Goal: Transaction & Acquisition: Download file/media

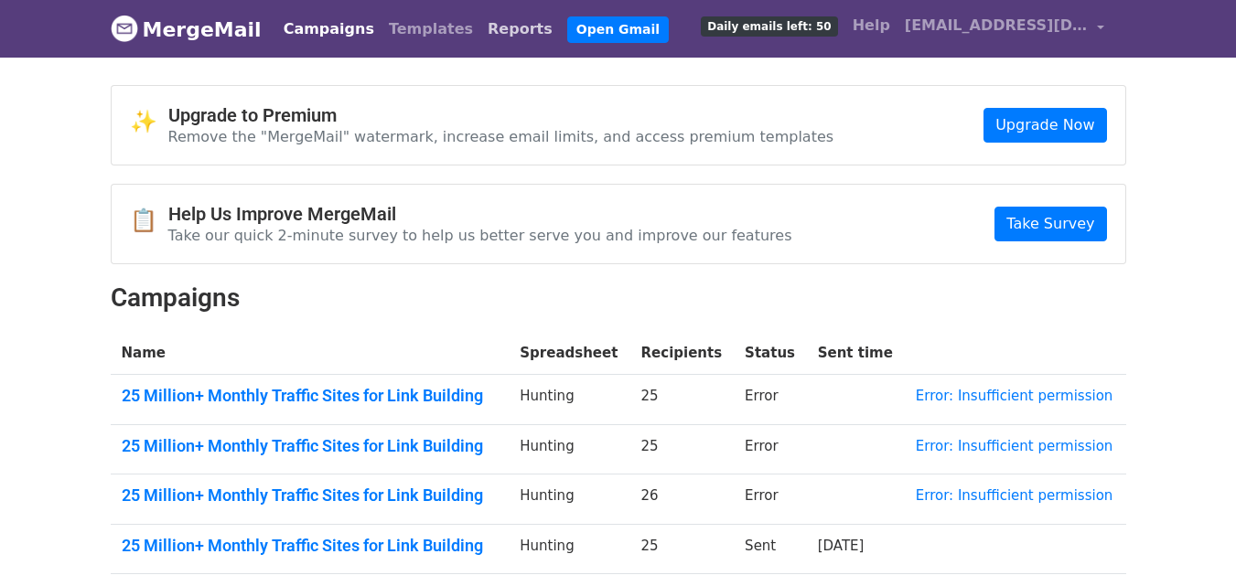
click at [480, 23] on link "Reports" at bounding box center [520, 29] width 80 height 37
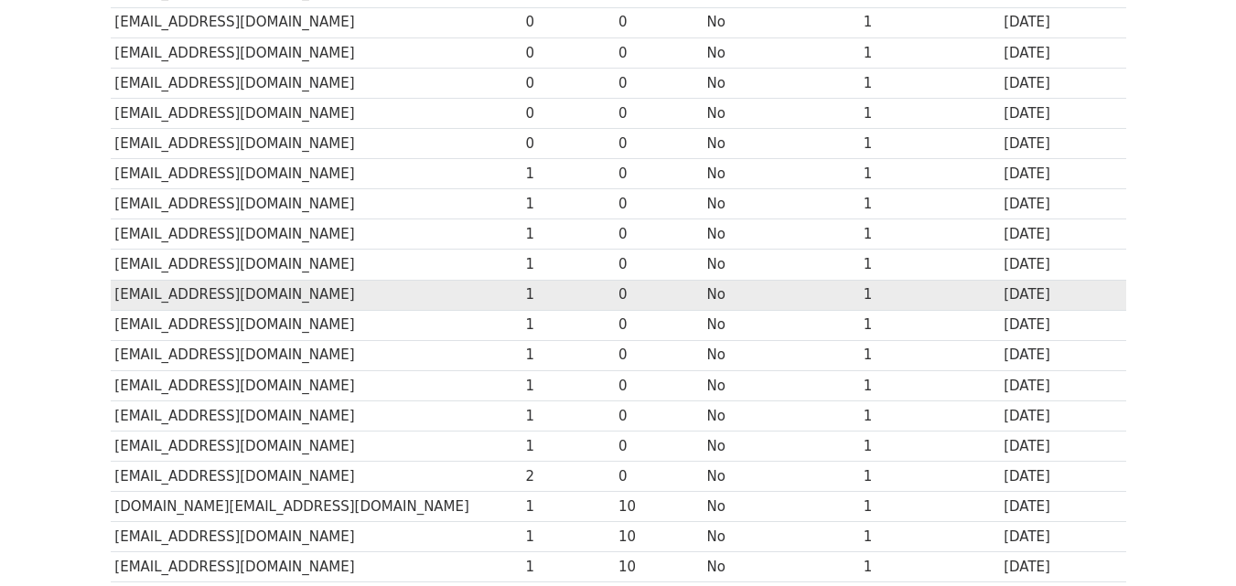
scroll to position [904, 0]
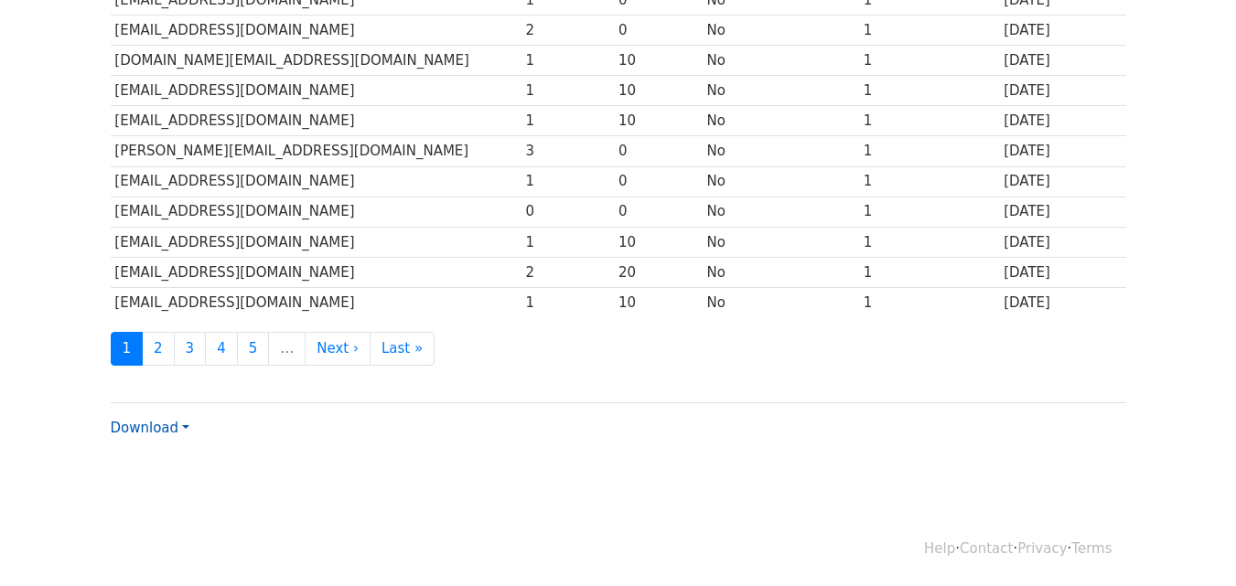
click at [164, 430] on link "Download" at bounding box center [150, 428] width 79 height 16
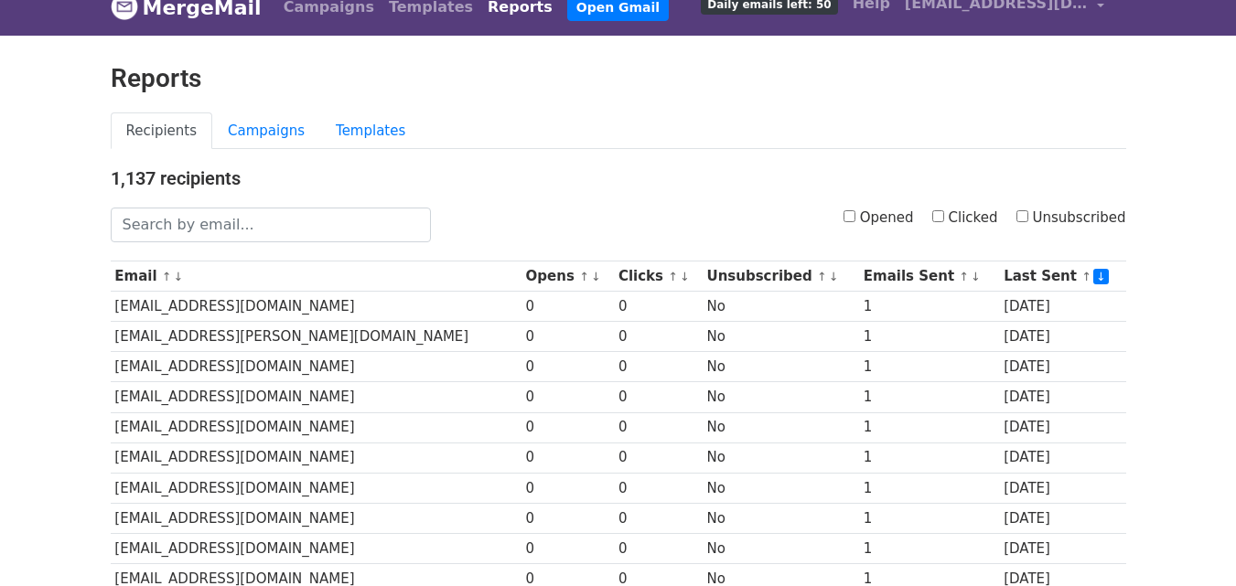
scroll to position [0, 0]
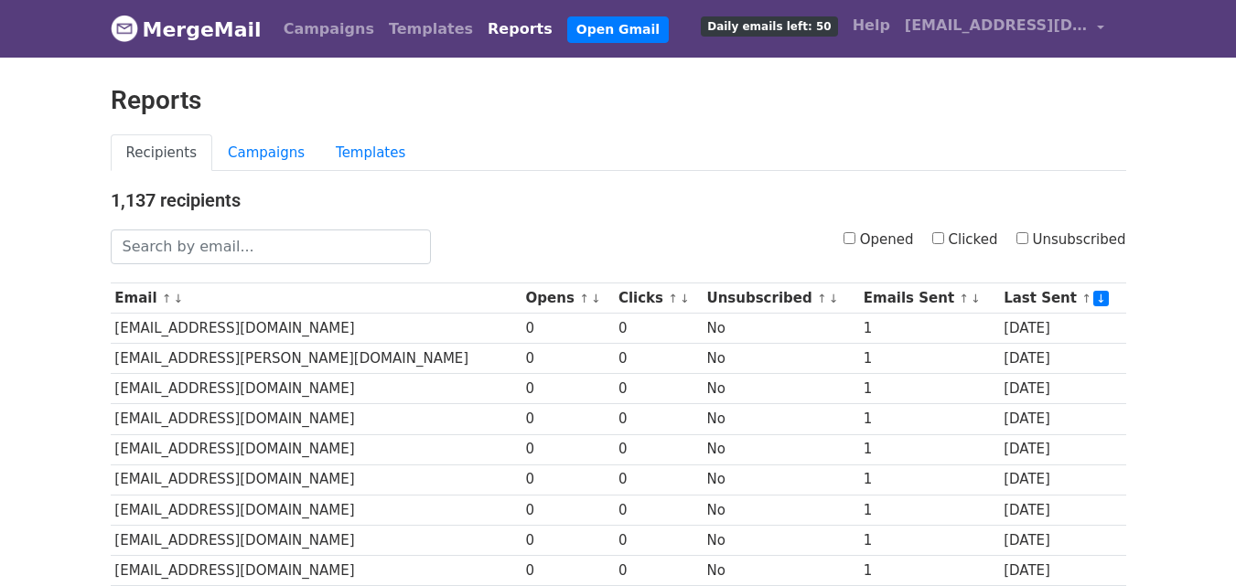
click at [855, 242] on input "Opened" at bounding box center [849, 238] width 12 height 12
checkbox input "true"
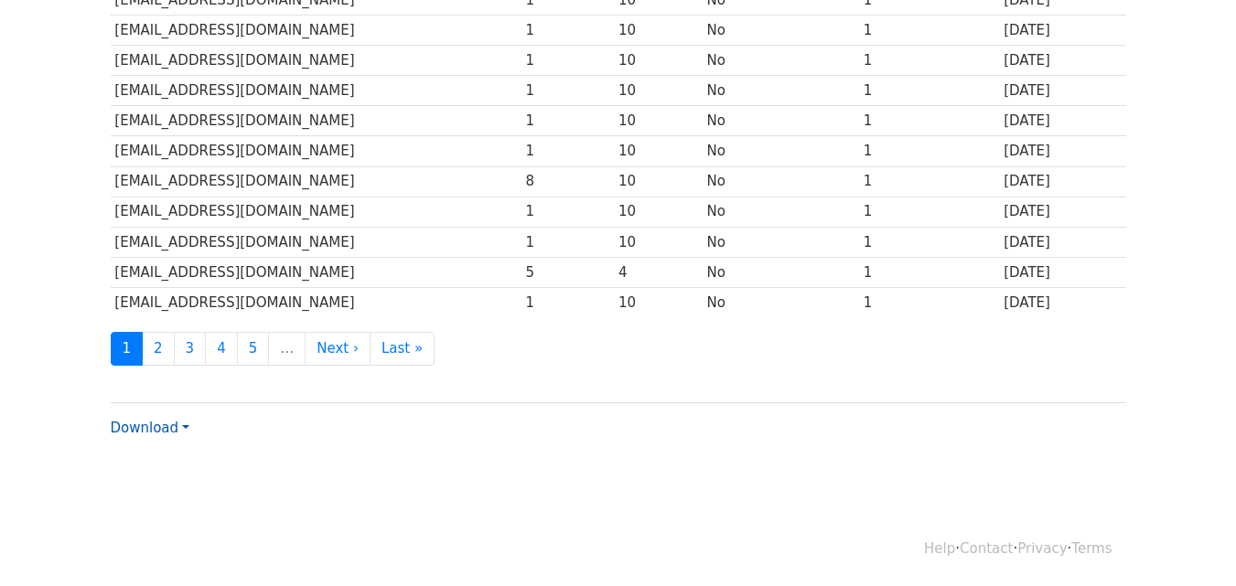
click at [145, 424] on link "Download" at bounding box center [150, 428] width 79 height 16
click at [160, 455] on link "CSV" at bounding box center [184, 462] width 145 height 29
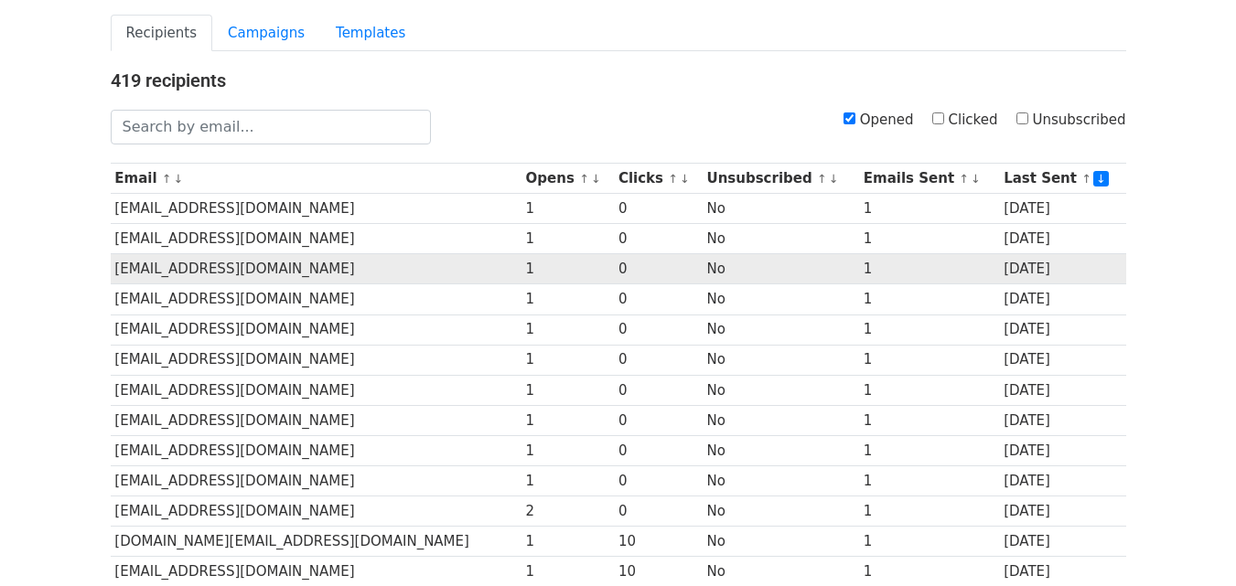
scroll to position [0, 0]
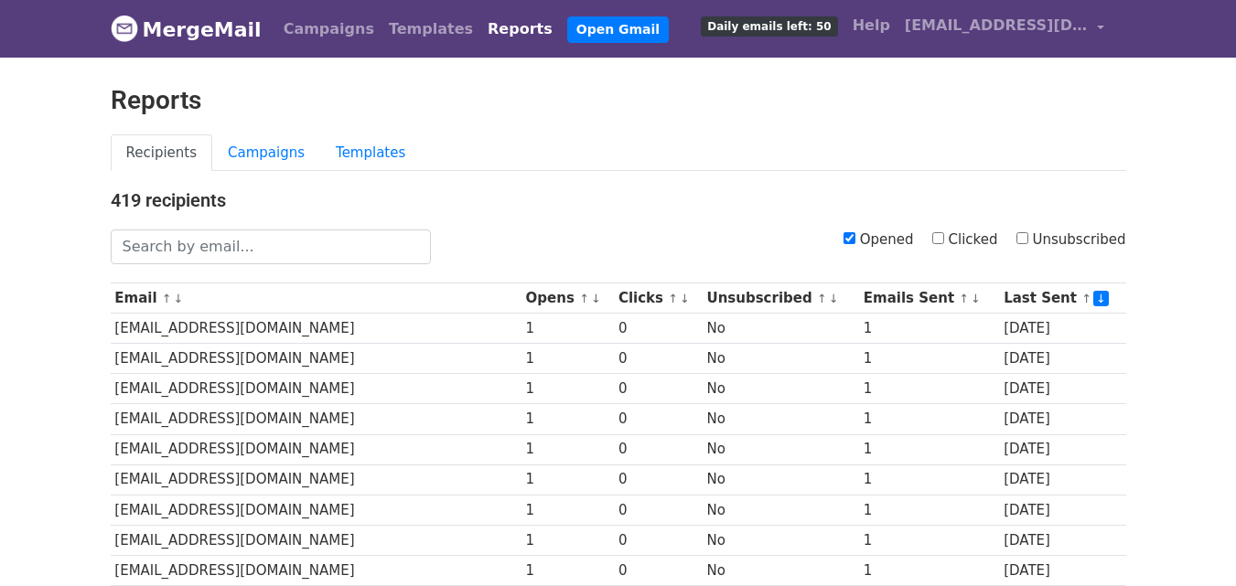
click at [557, 170] on div "Recipients Campaigns Templates" at bounding box center [618, 162] width 1043 height 56
